Goal: Task Accomplishment & Management: Manage account settings

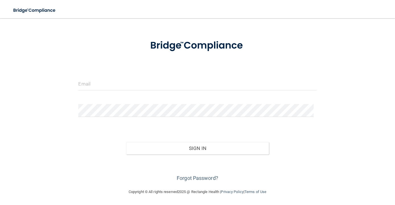
scroll to position [20, 0]
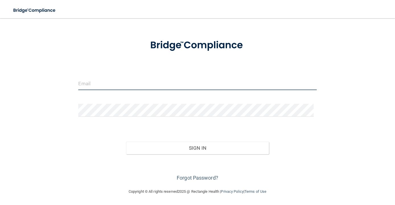
click at [102, 82] on input "email" at bounding box center [197, 83] width 238 height 13
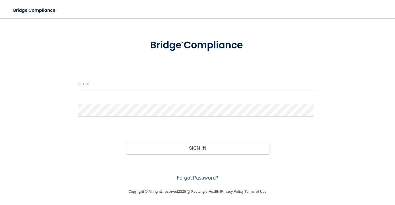
click at [61, 53] on div "Invalid email/password. You don't have permission to access that page. Sign In …" at bounding box center [197, 93] width 372 height 178
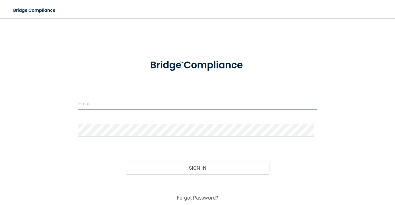
click at [88, 100] on input "email" at bounding box center [197, 103] width 238 height 13
type input "[EMAIL_ADDRESS][DOMAIN_NAME]"
